Goal: Task Accomplishment & Management: Use online tool/utility

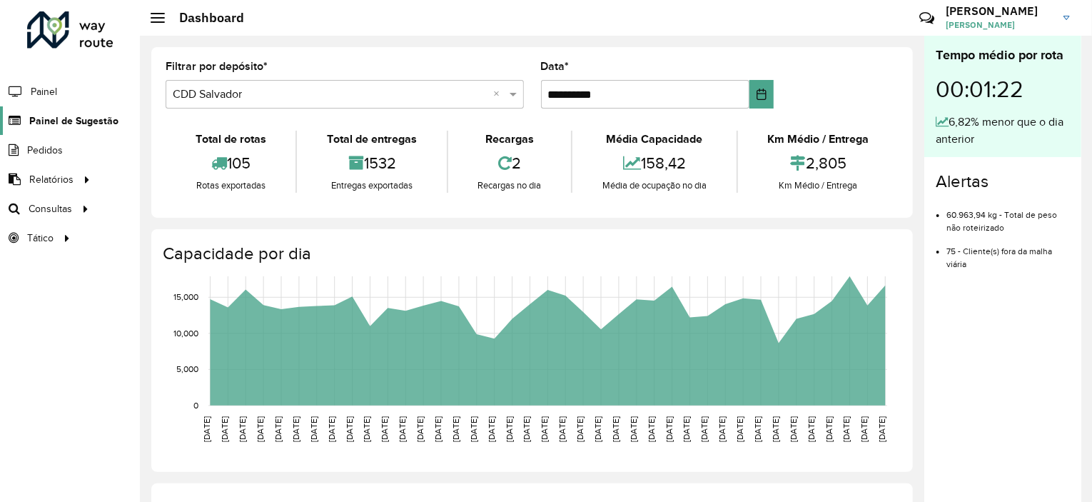
click at [71, 111] on link "Painel de Sugestão" at bounding box center [59, 120] width 118 height 29
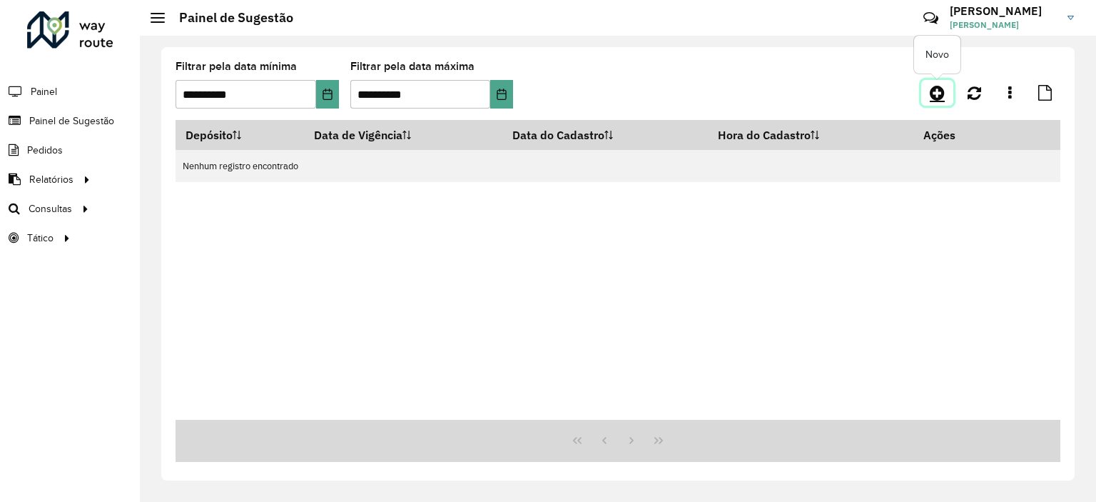
click at [937, 98] on icon at bounding box center [937, 92] width 15 height 17
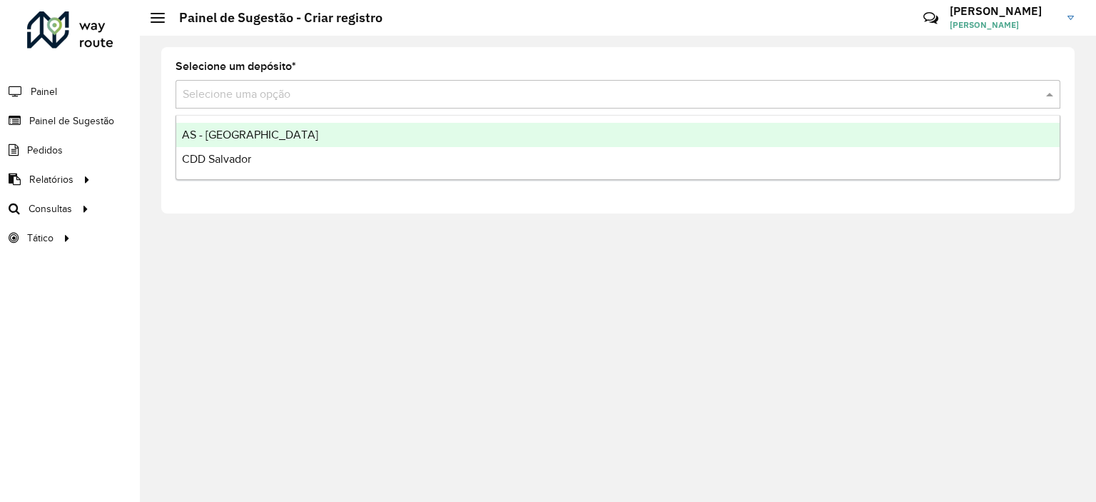
click at [937, 98] on input "text" at bounding box center [604, 94] width 842 height 17
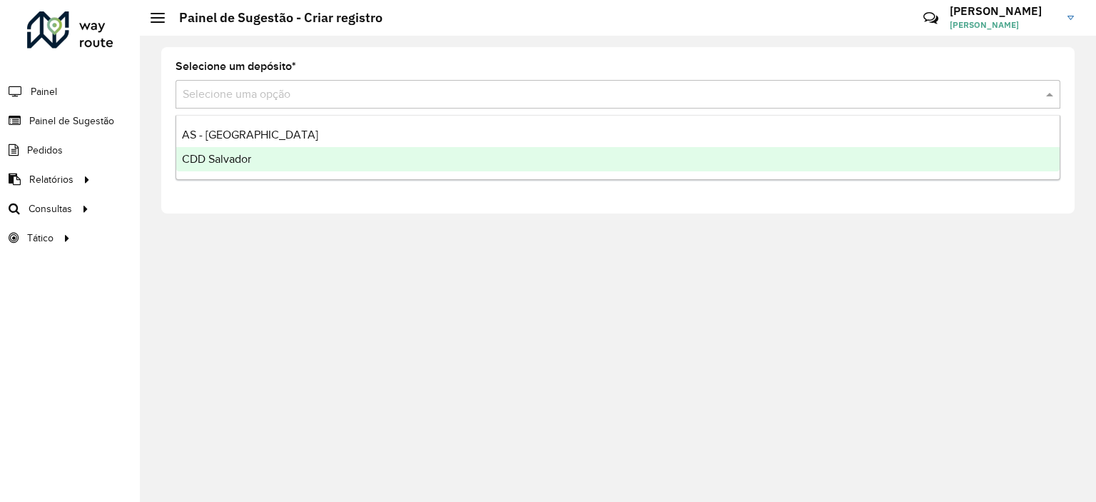
click at [482, 161] on div "CDD Salvador" at bounding box center [618, 159] width 884 height 24
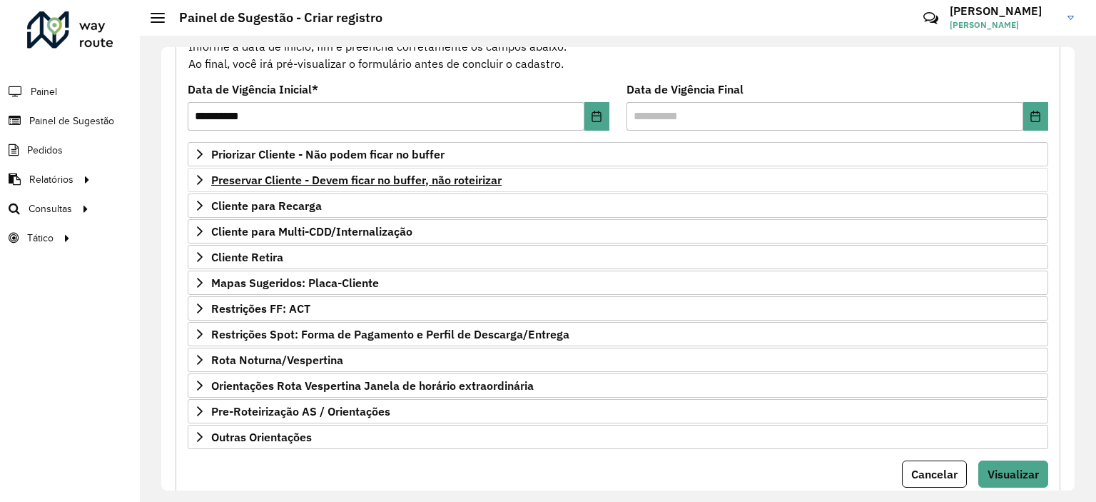
scroll to position [162, 0]
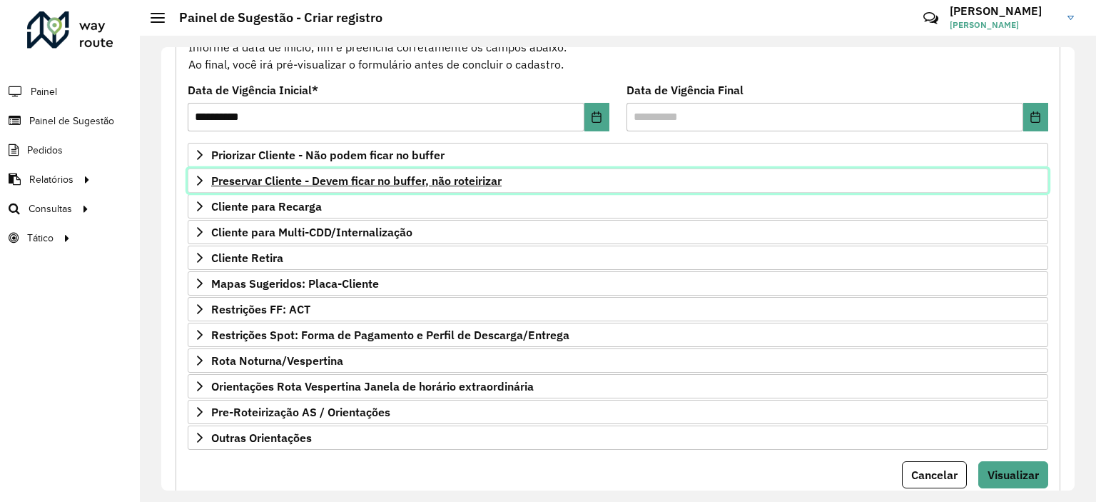
click at [395, 182] on span "Preservar Cliente - Devem ficar no buffer, não roteirizar" at bounding box center [356, 180] width 290 height 11
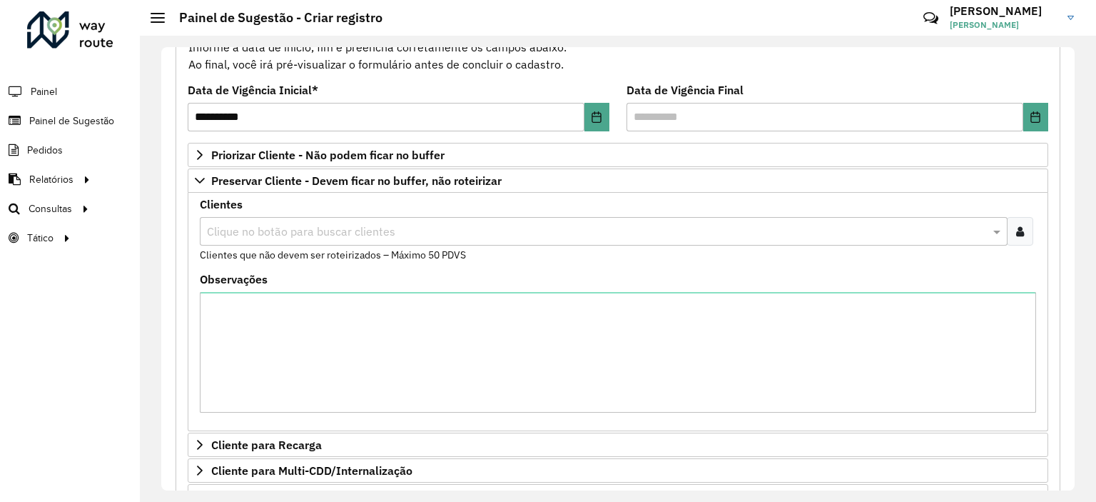
click at [357, 234] on input "text" at bounding box center [596, 231] width 787 height 17
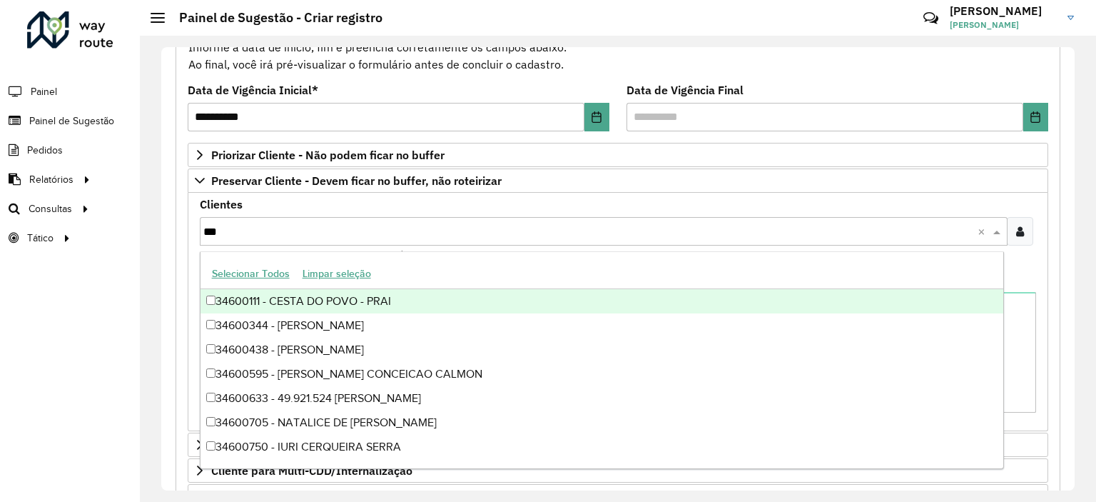
type input "****"
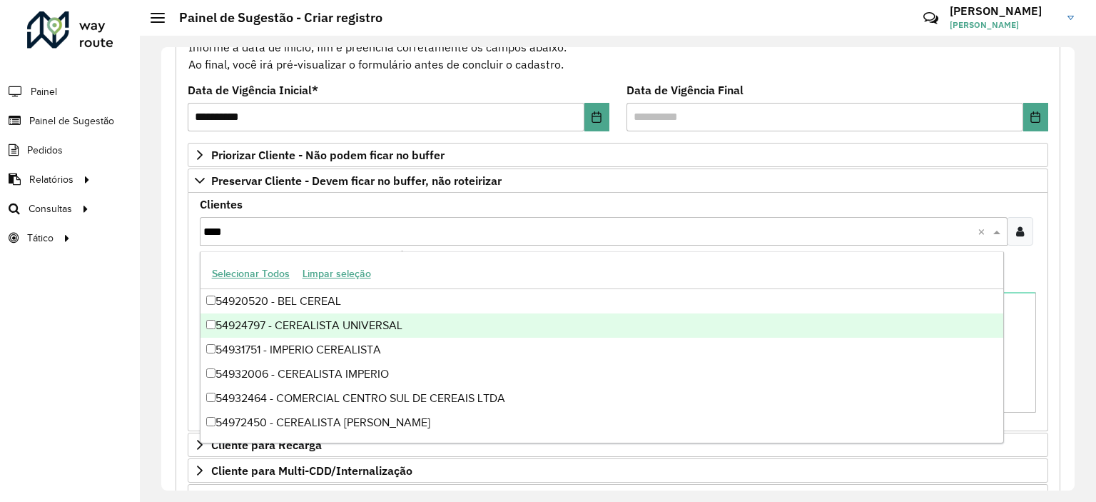
click at [338, 319] on div "54924797 - CEREALISTA UNIVERSAL" at bounding box center [602, 325] width 803 height 24
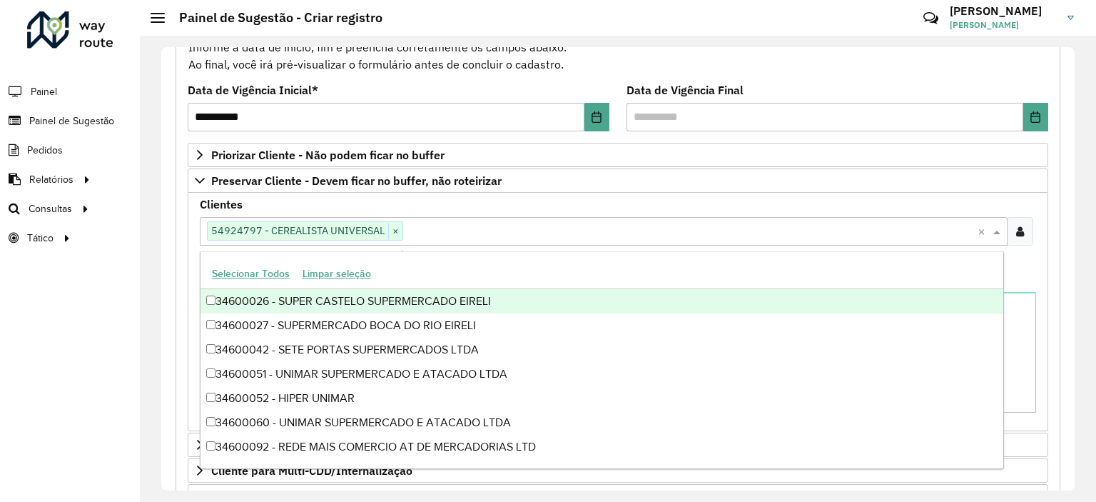
click at [154, 318] on div "**********" at bounding box center [618, 269] width 956 height 466
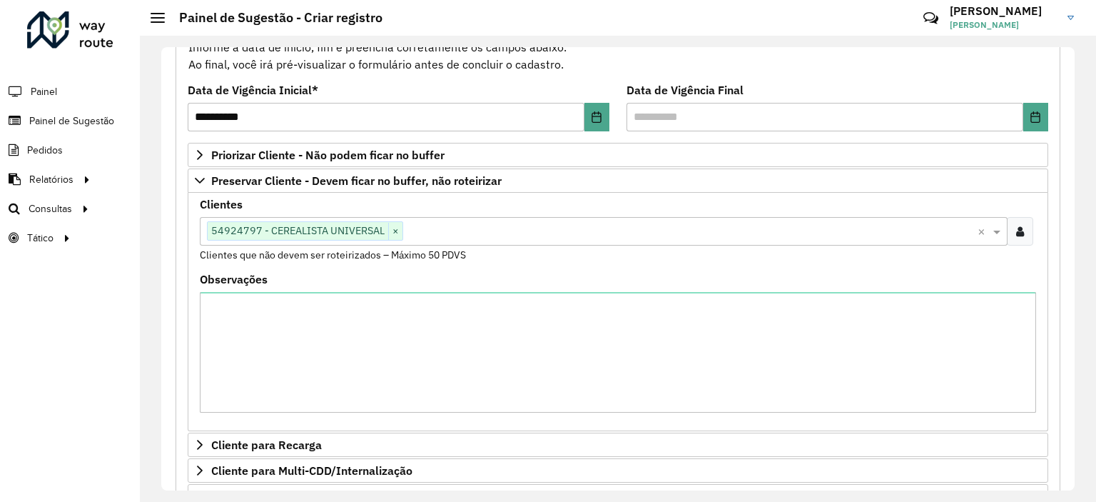
scroll to position [443, 0]
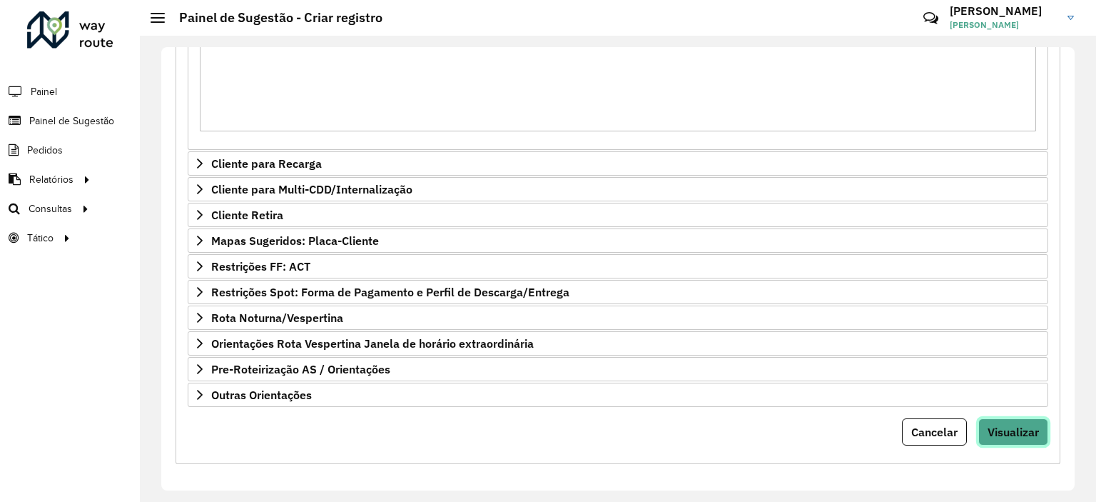
click at [1002, 428] on span "Visualizar" at bounding box center [1013, 432] width 51 height 14
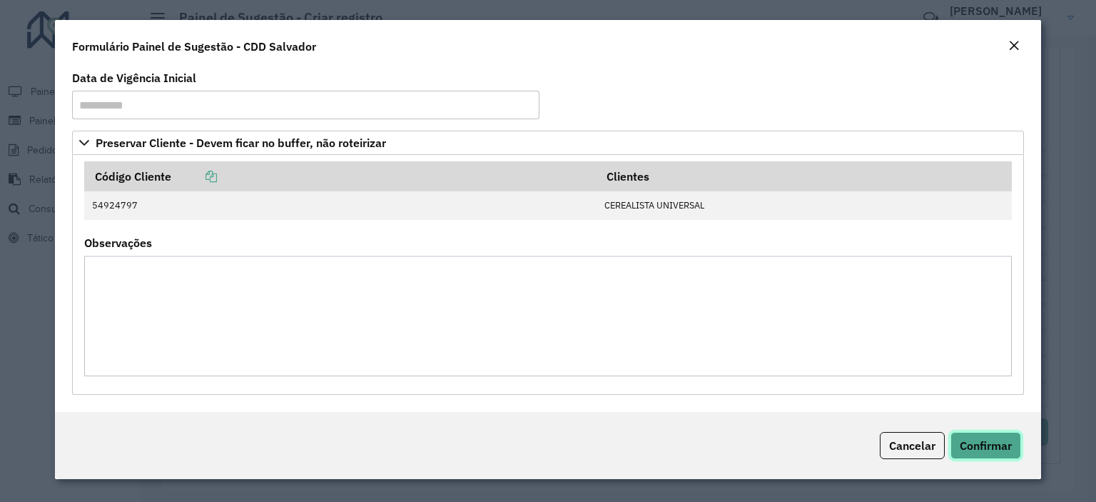
click at [991, 446] on span "Confirmar" at bounding box center [986, 445] width 52 height 14
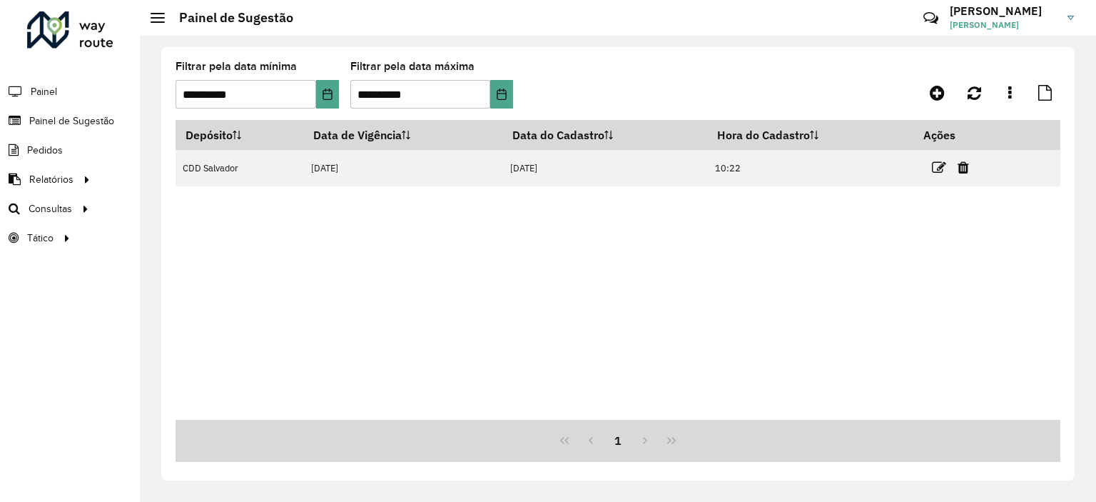
click at [657, 280] on div "Depósito Data de Vigência Data do Cadastro Hora do Cadastro Ações CDD Salvador …" at bounding box center [618, 270] width 885 height 300
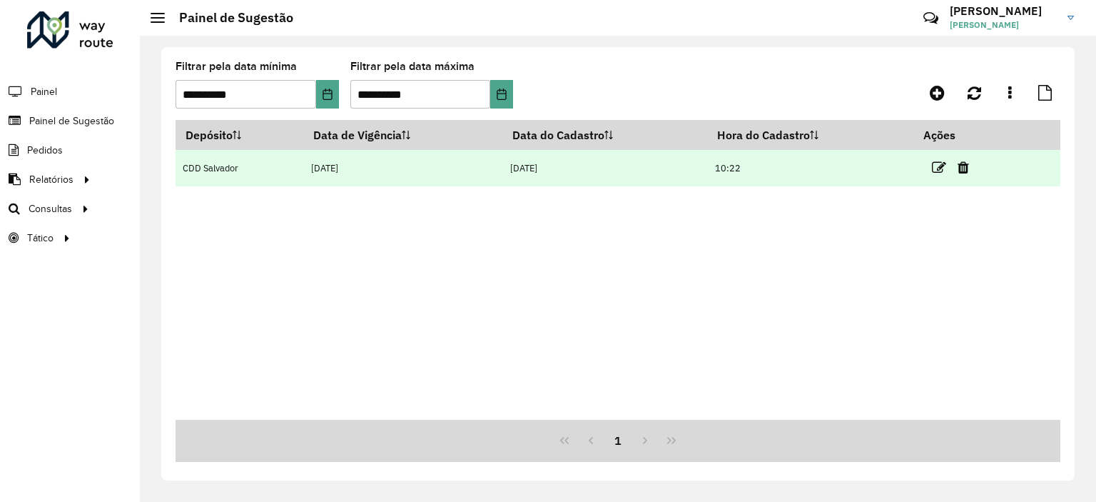
click at [420, 176] on td "16/08/2025" at bounding box center [403, 168] width 199 height 36
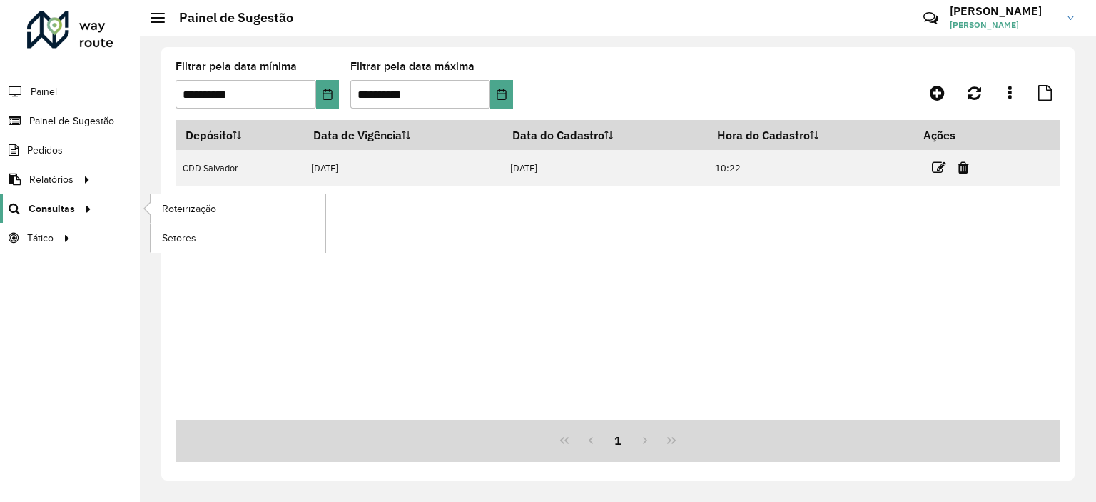
click at [38, 208] on span "Consultas" at bounding box center [52, 208] width 46 height 15
click at [185, 206] on span "Roteirização" at bounding box center [191, 208] width 58 height 15
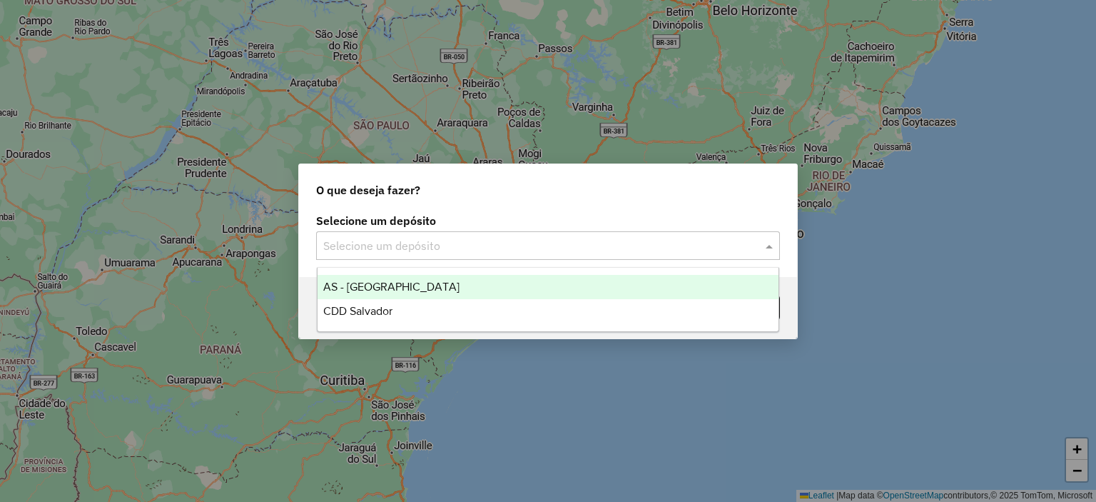
click at [471, 248] on input "text" at bounding box center [533, 246] width 421 height 17
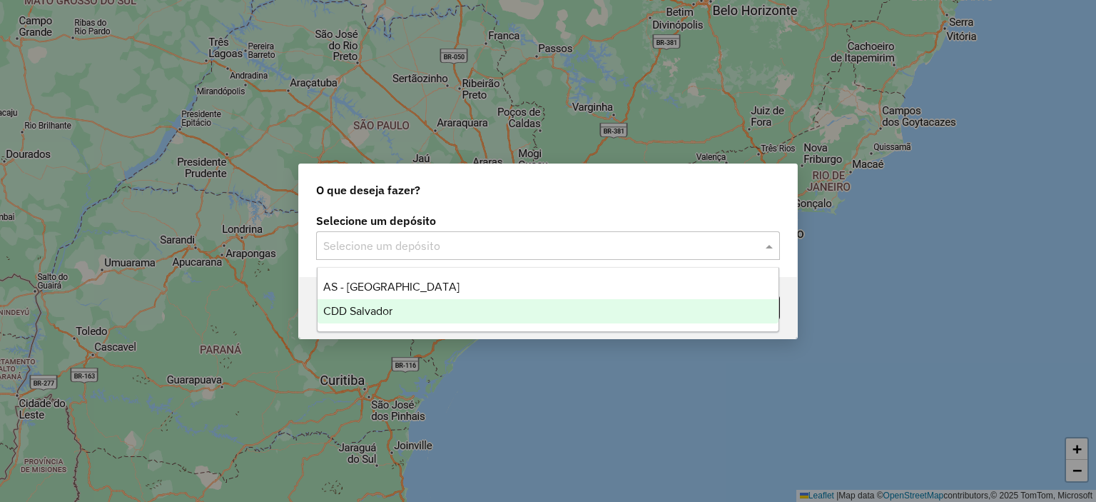
click at [407, 309] on div "CDD Salvador" at bounding box center [549, 311] width 462 height 24
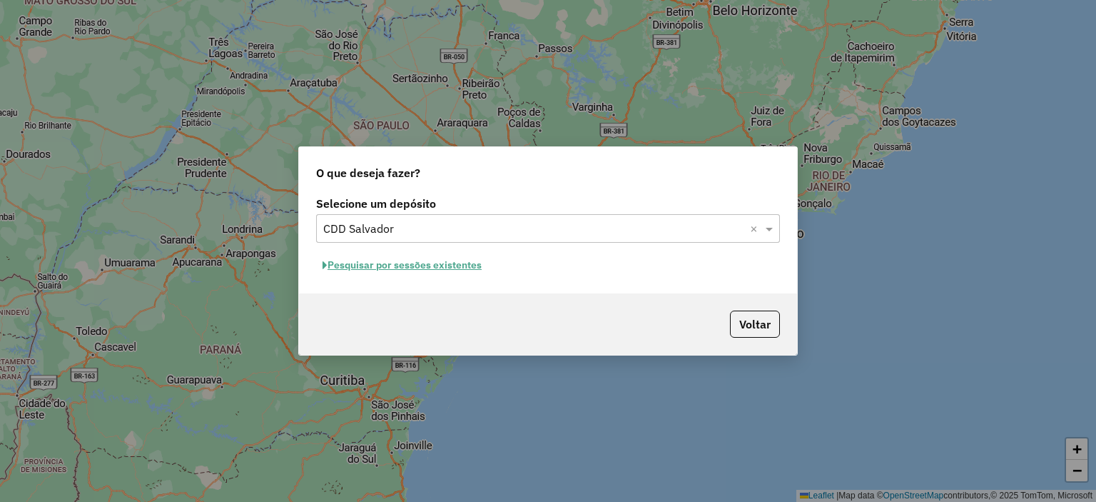
click at [474, 266] on button "Pesquisar por sessões existentes" at bounding box center [402, 265] width 172 height 22
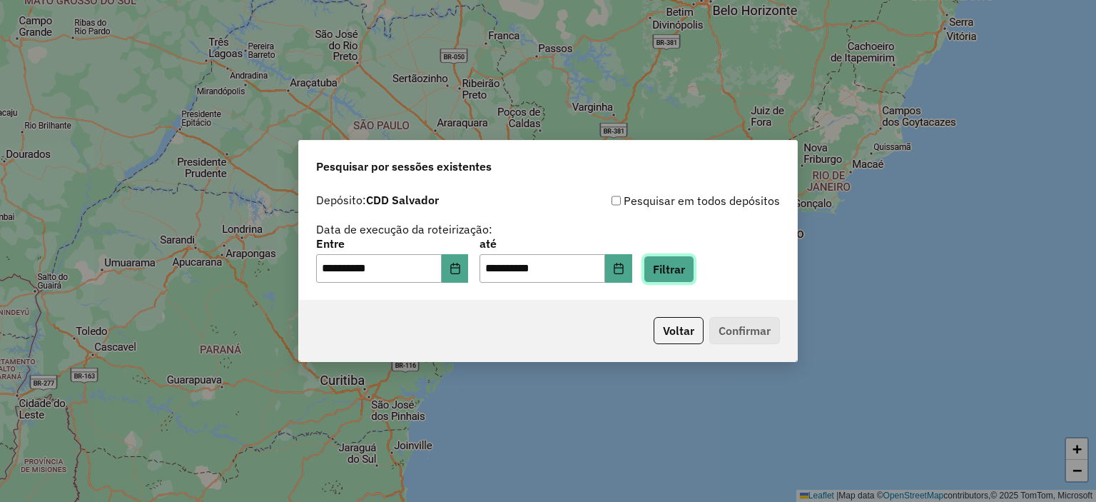
click at [694, 263] on button "Filtrar" at bounding box center [669, 269] width 51 height 27
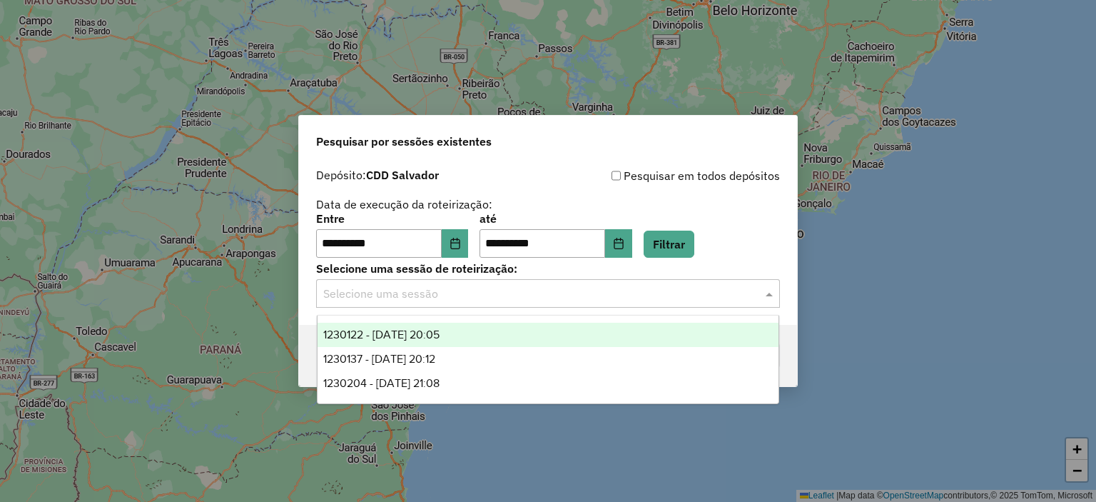
click at [497, 288] on input "text" at bounding box center [533, 293] width 421 height 17
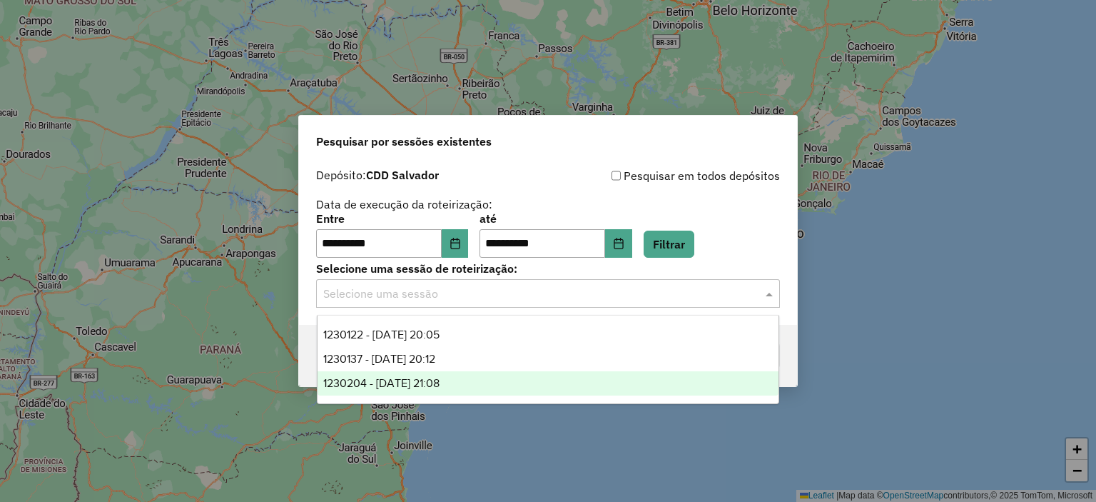
click at [440, 378] on span "1230204 - 15/08/2025 21:08" at bounding box center [381, 383] width 116 height 12
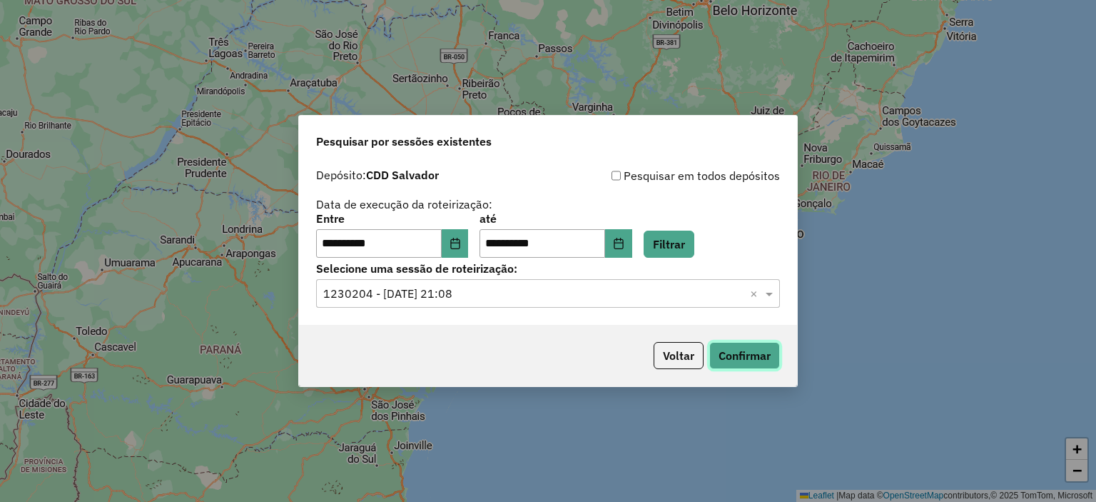
click at [719, 342] on button "Confirmar" at bounding box center [744, 355] width 71 height 27
click at [499, 290] on input "text" at bounding box center [533, 293] width 421 height 17
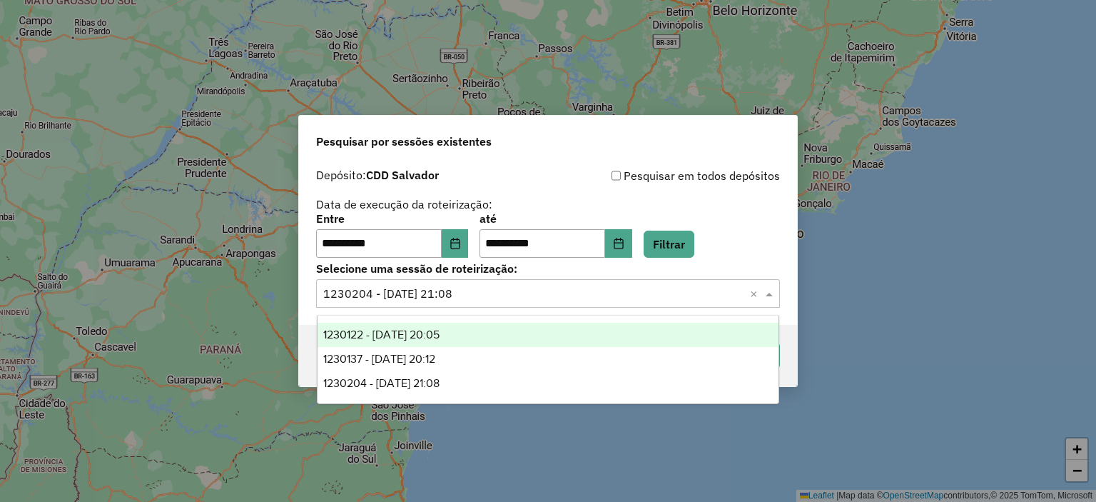
click at [439, 323] on div "1230122 - 15/08/2025 20:05" at bounding box center [549, 335] width 462 height 24
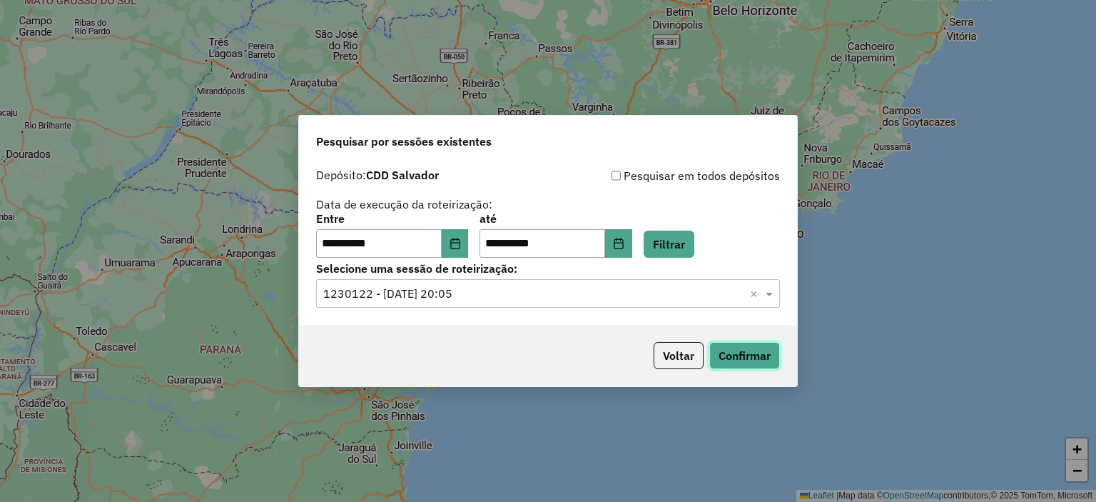
click at [730, 351] on button "Confirmar" at bounding box center [744, 355] width 71 height 27
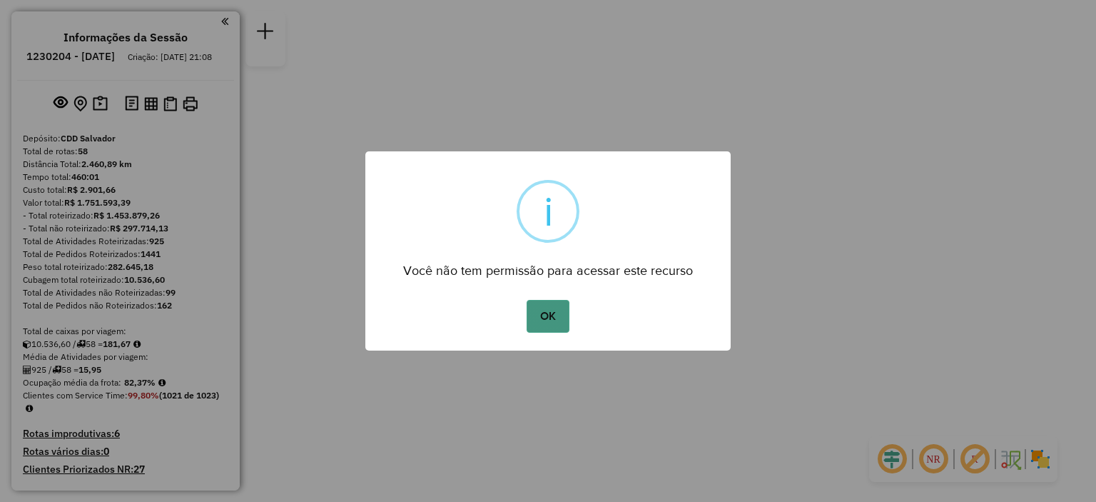
click at [546, 323] on button "OK" at bounding box center [548, 316] width 42 height 33
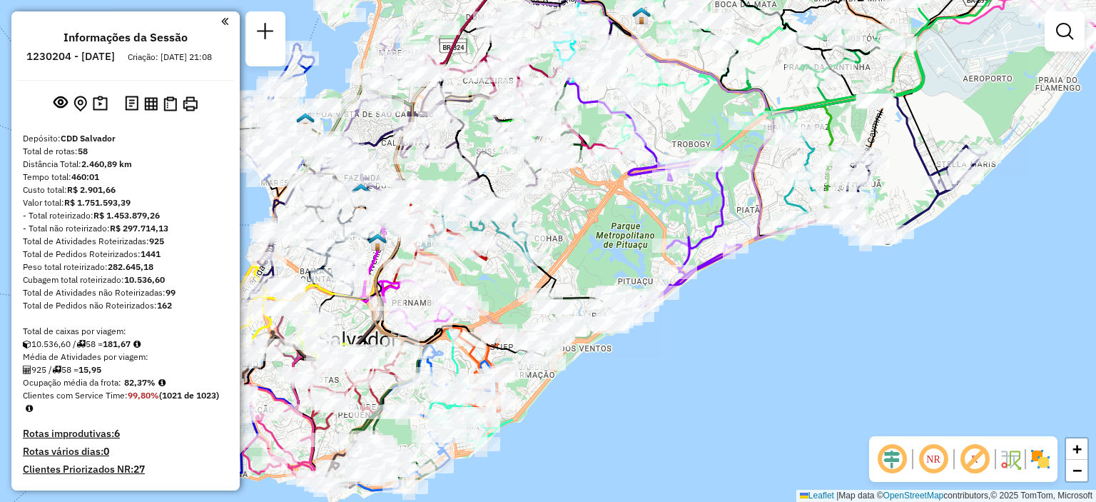
click at [939, 455] on em at bounding box center [933, 459] width 34 height 34
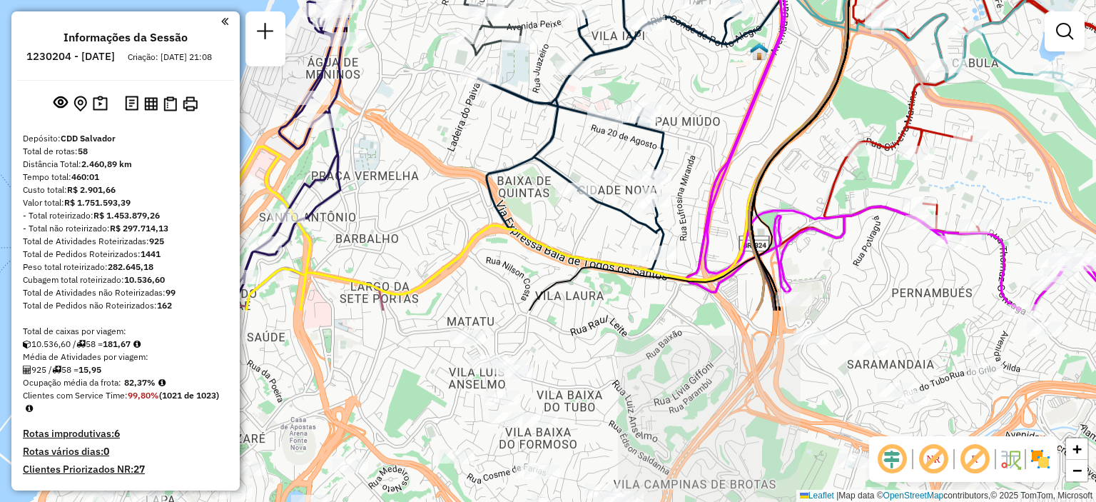
drag, startPoint x: 492, startPoint y: 471, endPoint x: 505, endPoint y: 223, distance: 248.0
click at [505, 223] on icon at bounding box center [558, 9] width 625 height 602
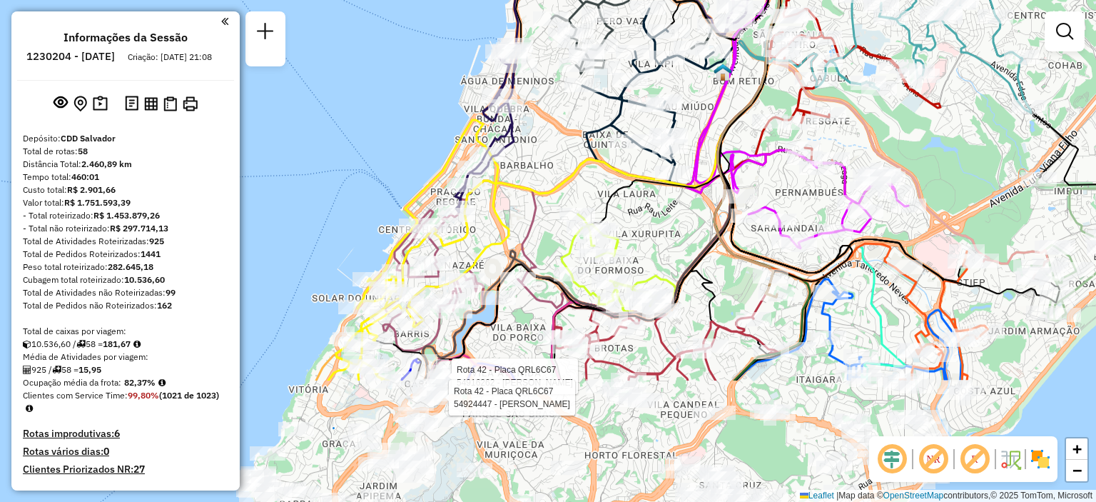
drag, startPoint x: 413, startPoint y: 495, endPoint x: 538, endPoint y: 323, distance: 213.0
click at [538, 323] on div "Rota 42 - Placa QRL6C67 54916262 - CREMILDA BONFIM SILV Rota 42 - Placa QRL6C67…" at bounding box center [548, 251] width 1096 height 502
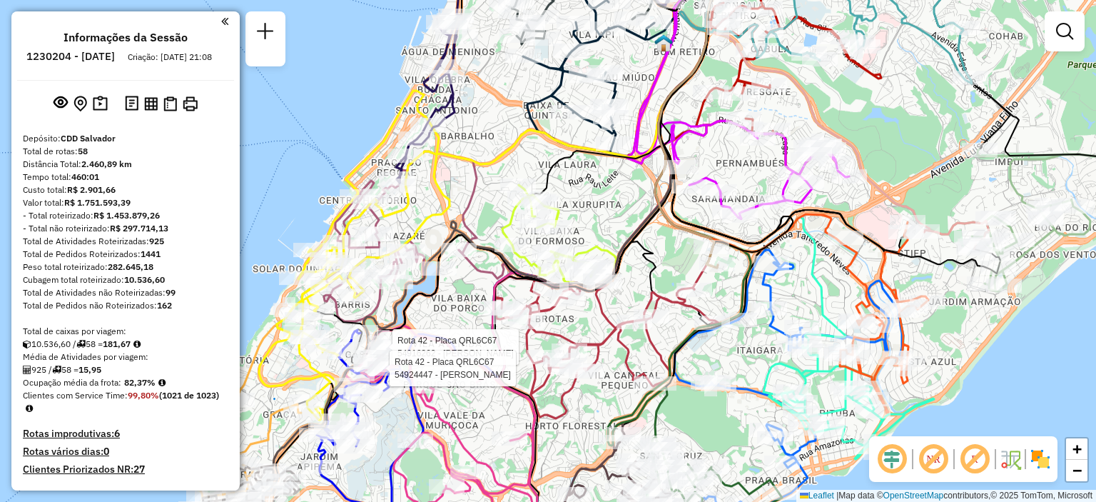
drag, startPoint x: 460, startPoint y: 436, endPoint x: 400, endPoint y: 406, distance: 67.0
click at [400, 406] on div "Rota 42 - Placa QRL6C67 54916262 - CREMILDA BONFIM SILV Rota 42 - Placa QRL6C67…" at bounding box center [548, 251] width 1096 height 502
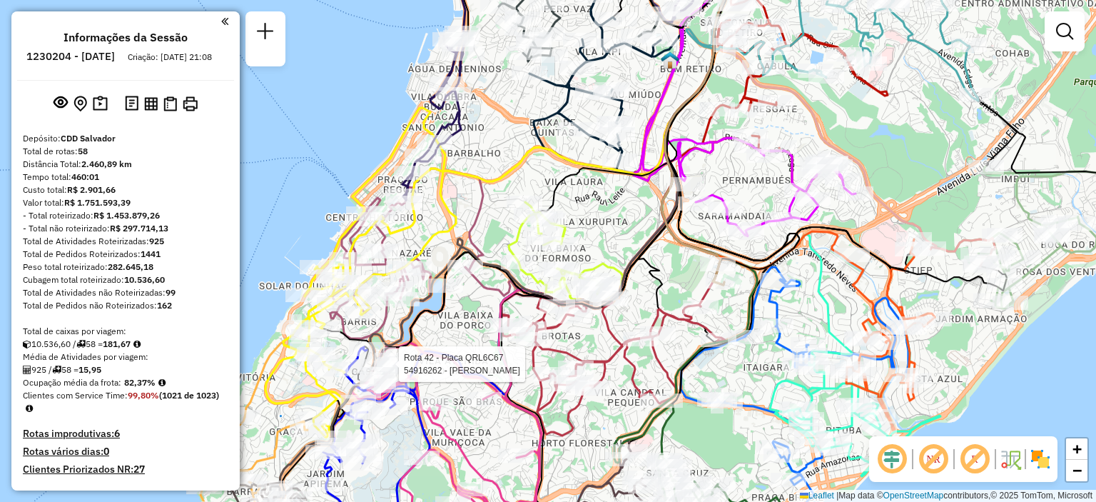
drag, startPoint x: 358, startPoint y: 461, endPoint x: 365, endPoint y: 479, distance: 19.2
click at [365, 479] on div "Rota 42 - Placa QRL6C67 54916262 - CREMILDA BONFIM SILV Janela de atendimento G…" at bounding box center [548, 251] width 1096 height 502
select select "**********"
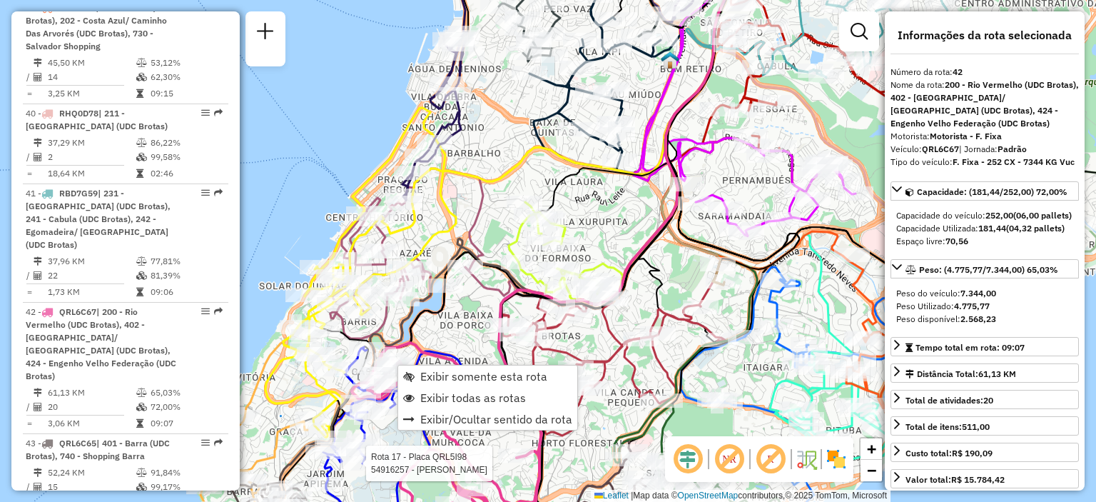
scroll to position [4139, 0]
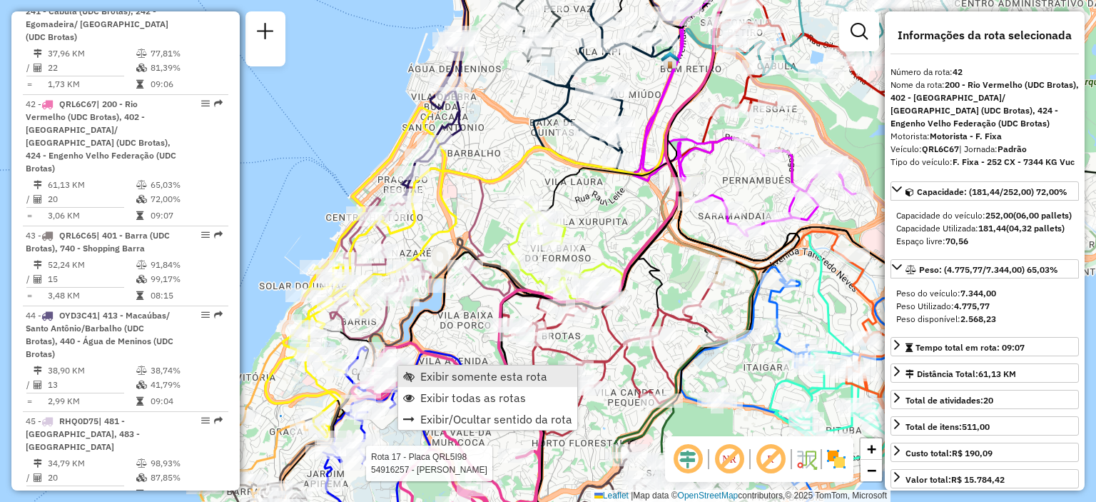
click at [473, 376] on span "Exibir somente esta rota" at bounding box center [483, 375] width 127 height 11
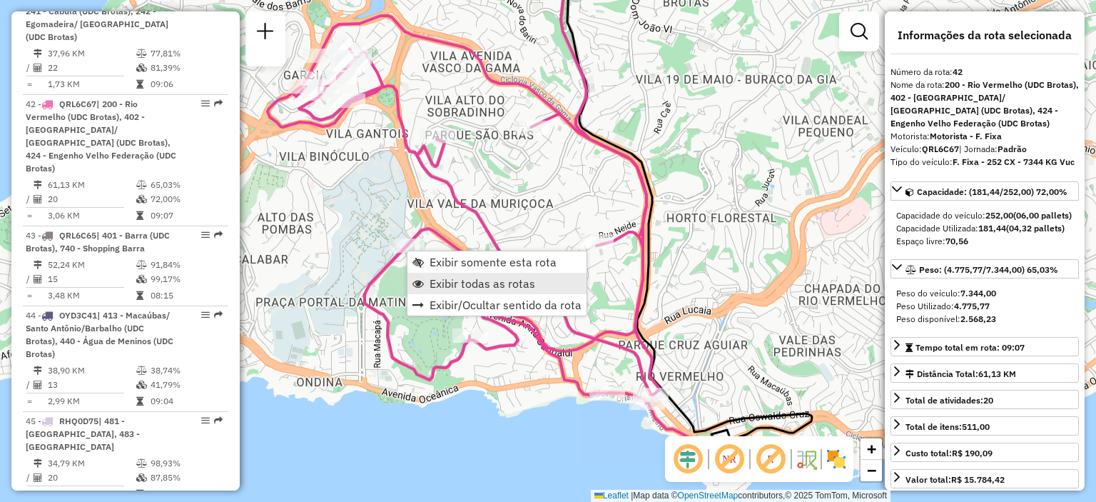
click at [505, 284] on span "Exibir todas as rotas" at bounding box center [483, 283] width 106 height 11
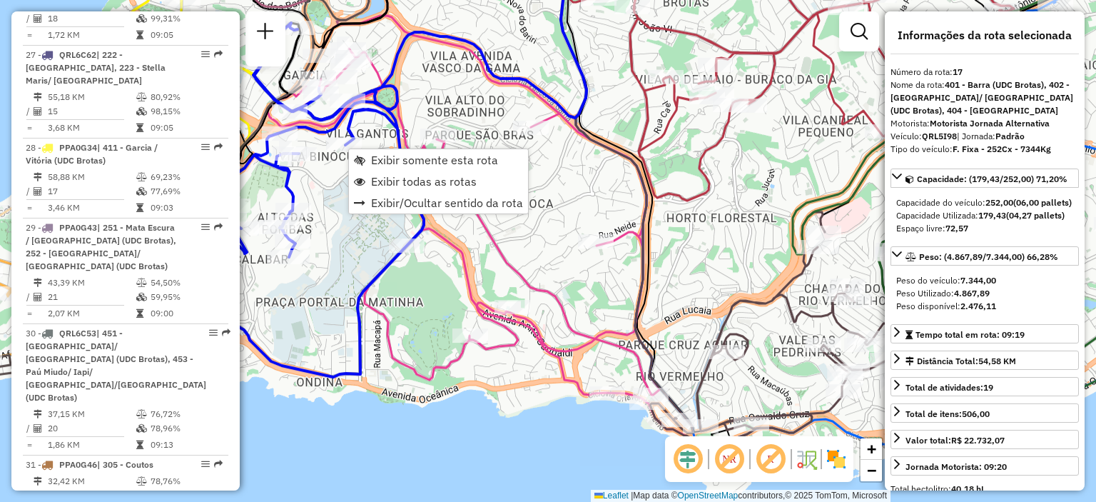
scroll to position [1926, 0]
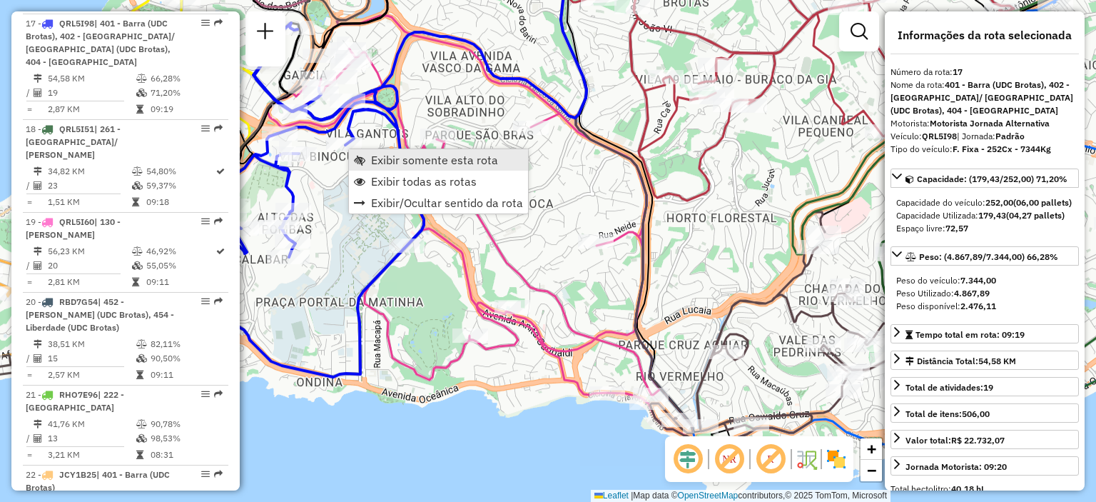
click at [368, 162] on link "Exibir somente esta rota" at bounding box center [438, 159] width 179 height 21
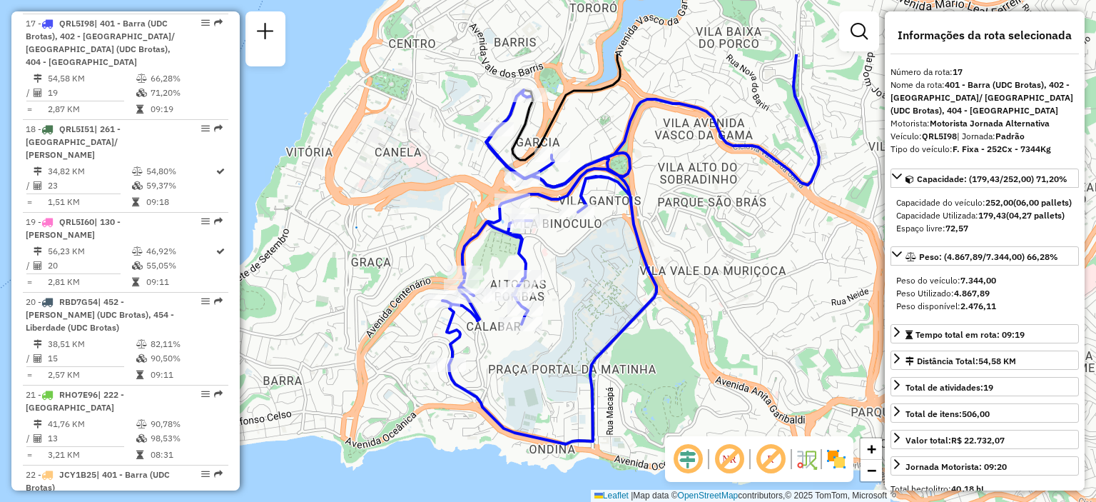
drag, startPoint x: 665, startPoint y: 280, endPoint x: 545, endPoint y: 380, distance: 156.1
click at [545, 380] on div "Janela de atendimento Grade de atendimento Capacidade Transportadoras Veículos …" at bounding box center [548, 251] width 1096 height 502
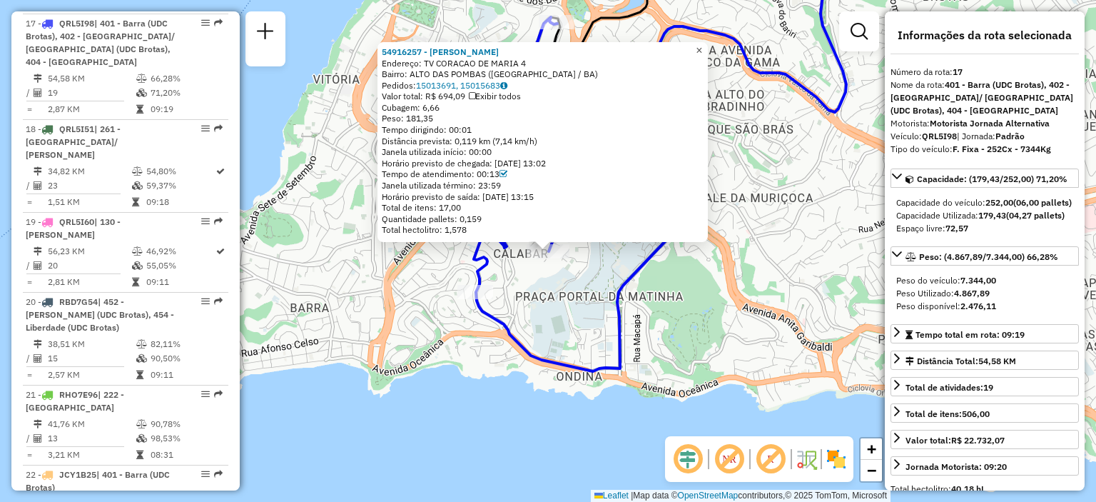
click at [702, 44] on span "×" at bounding box center [699, 50] width 6 height 12
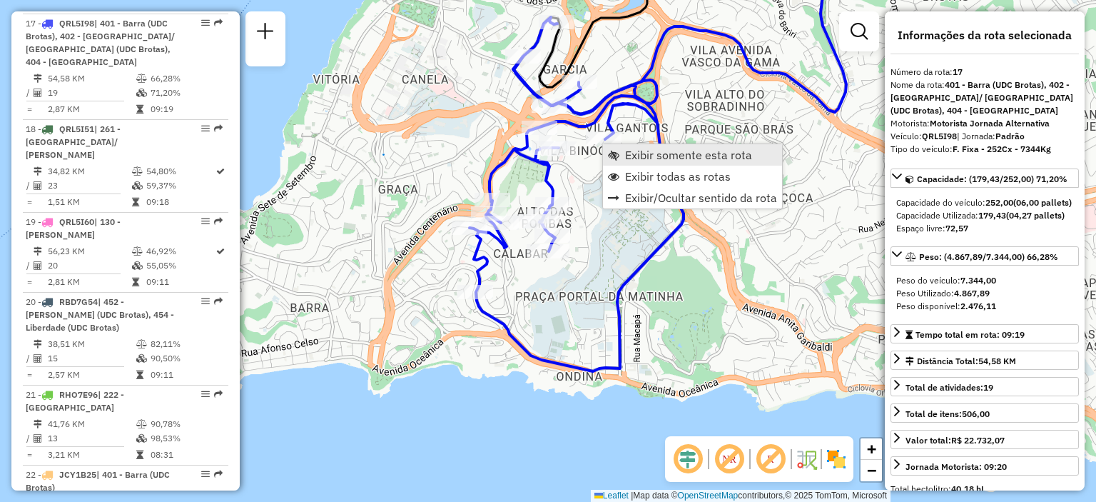
click at [669, 149] on span "Exibir somente esta rota" at bounding box center [688, 154] width 127 height 11
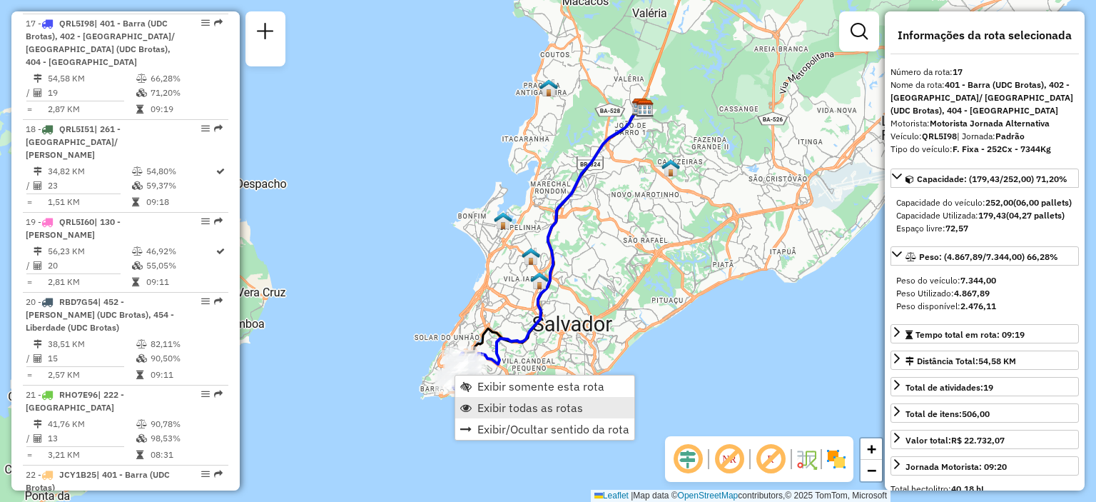
click at [474, 400] on link "Exibir todas as rotas" at bounding box center [544, 407] width 179 height 21
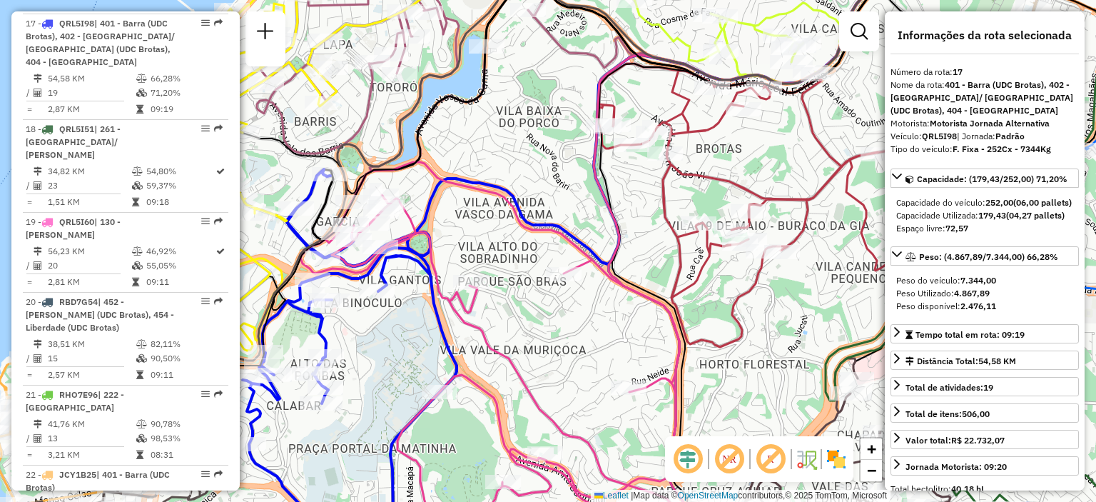
drag, startPoint x: 502, startPoint y: 364, endPoint x: 516, endPoint y: 326, distance: 40.4
click at [516, 326] on div "Janela de atendimento Grade de atendimento Capacidade Transportadoras Veículos …" at bounding box center [548, 251] width 1096 height 502
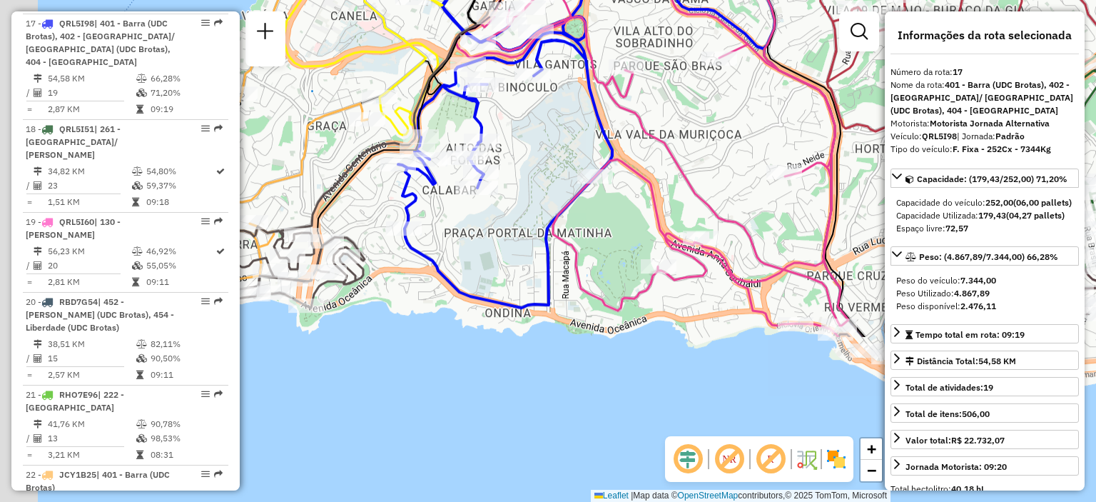
drag, startPoint x: 388, startPoint y: 364, endPoint x: 517, endPoint y: 188, distance: 218.1
click at [517, 188] on div "Janela de atendimento Grade de atendimento Capacidade Transportadoras Veículos …" at bounding box center [548, 251] width 1096 height 502
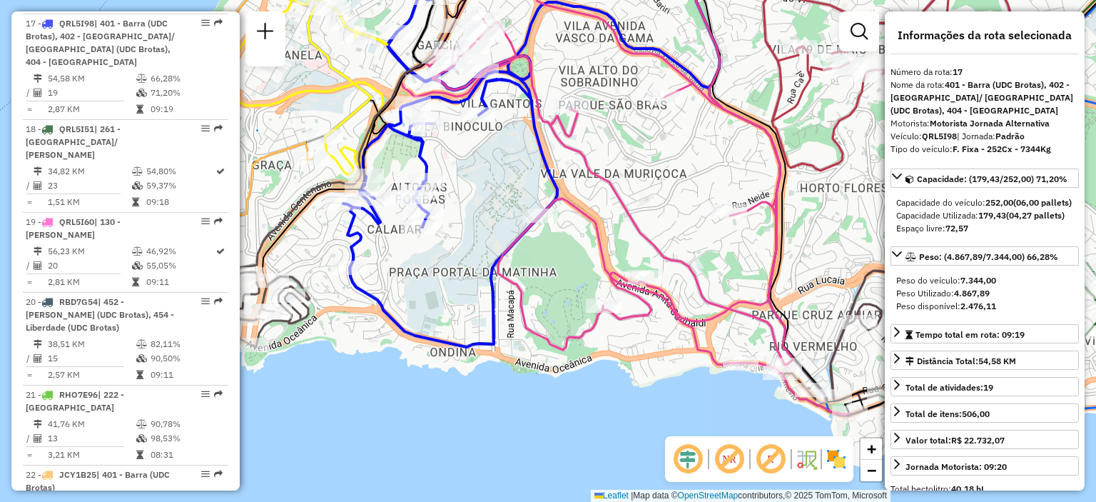
drag, startPoint x: 521, startPoint y: 304, endPoint x: 463, endPoint y: 345, distance: 71.1
click at [463, 345] on icon at bounding box center [450, 170] width 214 height 354
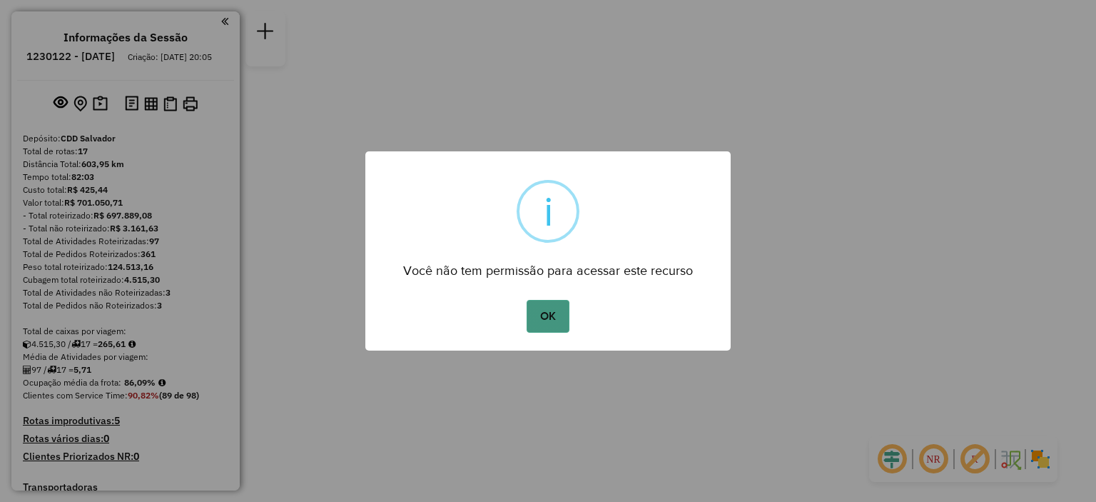
click at [557, 329] on button "OK" at bounding box center [548, 316] width 42 height 33
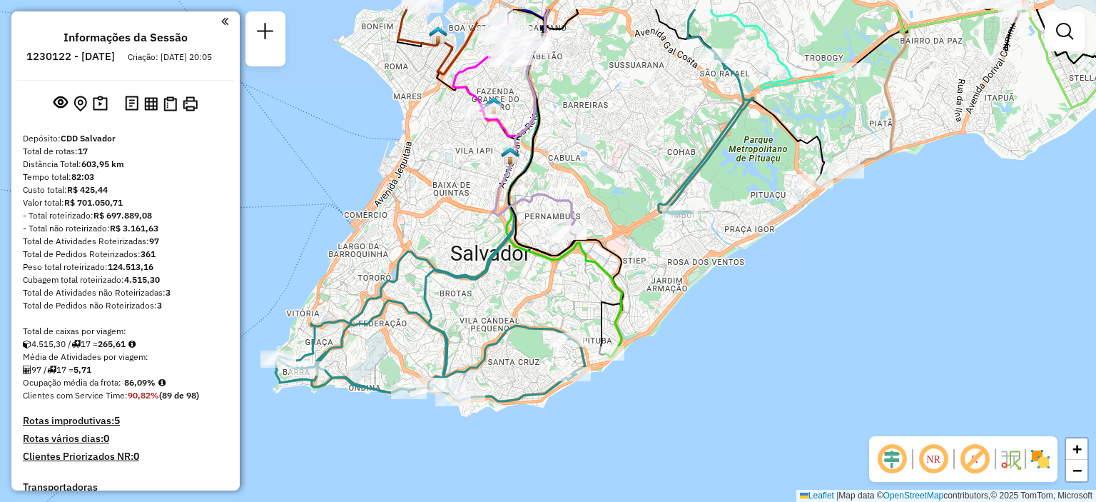
drag, startPoint x: 482, startPoint y: 238, endPoint x: 491, endPoint y: 326, distance: 88.2
click at [491, 326] on div "Janela de atendimento Grade de atendimento Capacidade Transportadoras Veículos …" at bounding box center [548, 251] width 1096 height 502
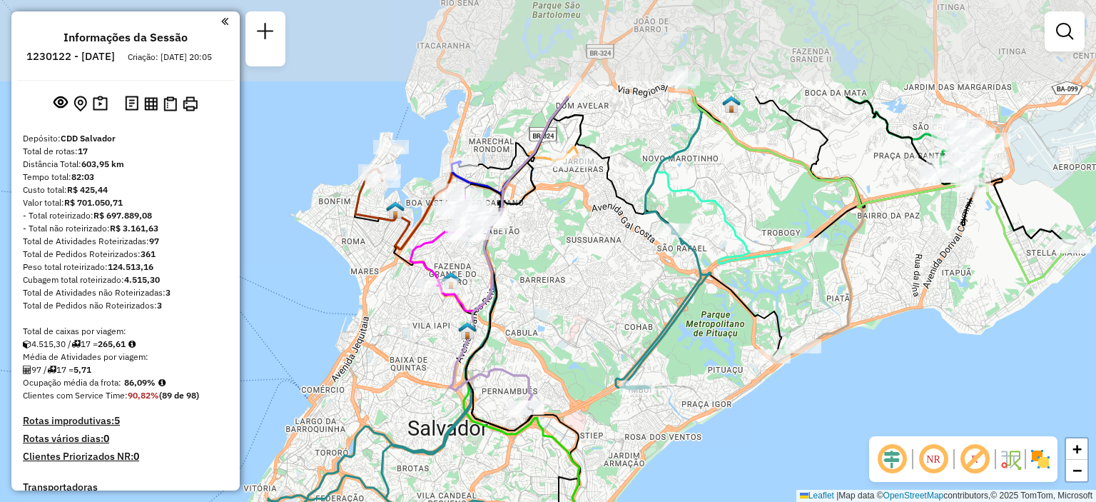
drag, startPoint x: 526, startPoint y: 207, endPoint x: 479, endPoint y: 362, distance: 161.9
click at [479, 362] on icon at bounding box center [517, 263] width 103 height 334
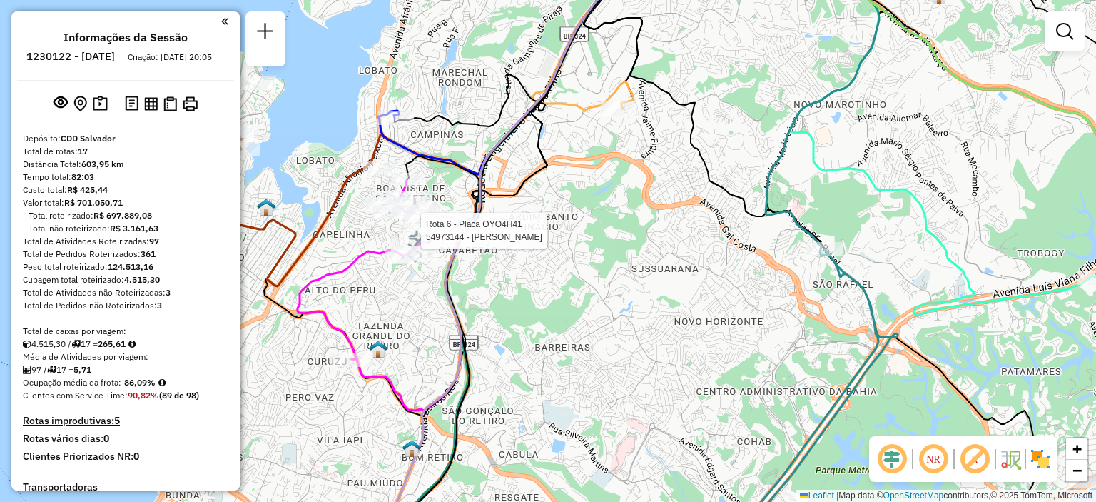
select select "**********"
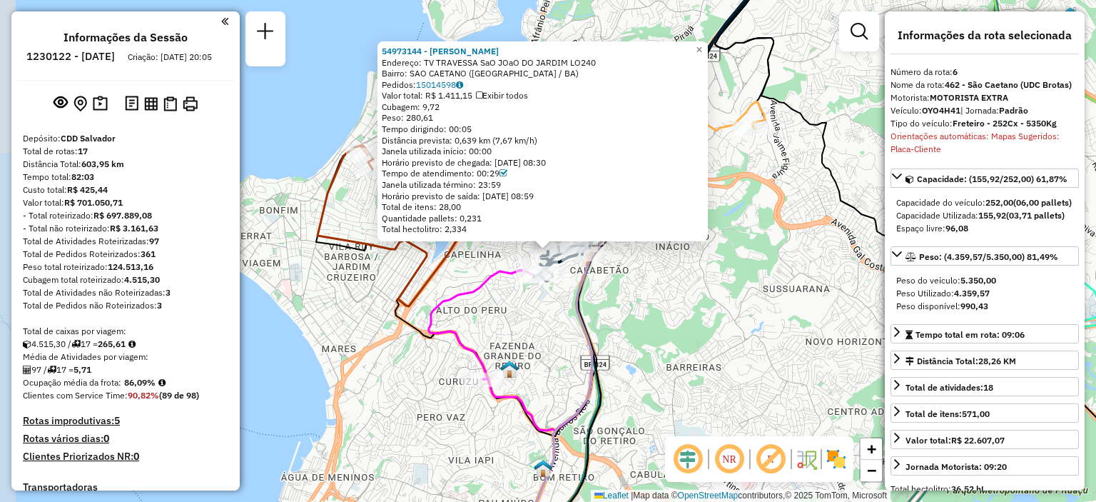
scroll to position [959, 0]
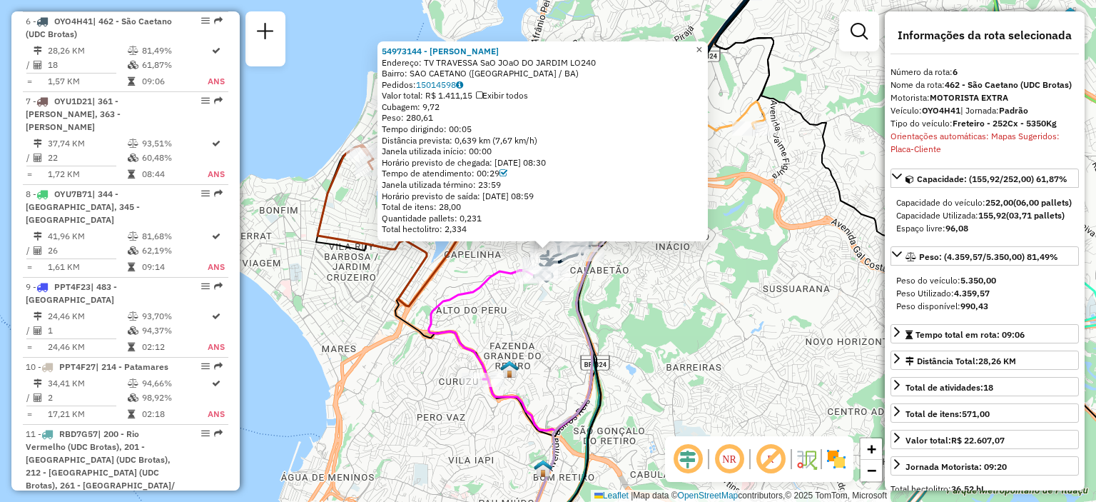
click at [702, 45] on span "×" at bounding box center [699, 50] width 6 height 12
